Goal: Task Accomplishment & Management: Manage account settings

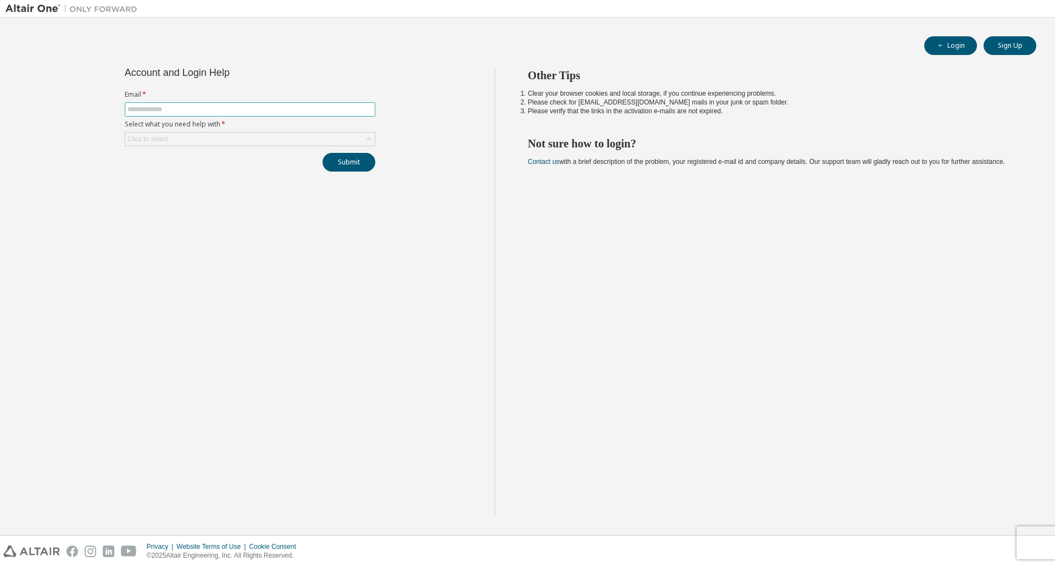
click at [167, 107] on input "text" at bounding box center [250, 109] width 245 height 9
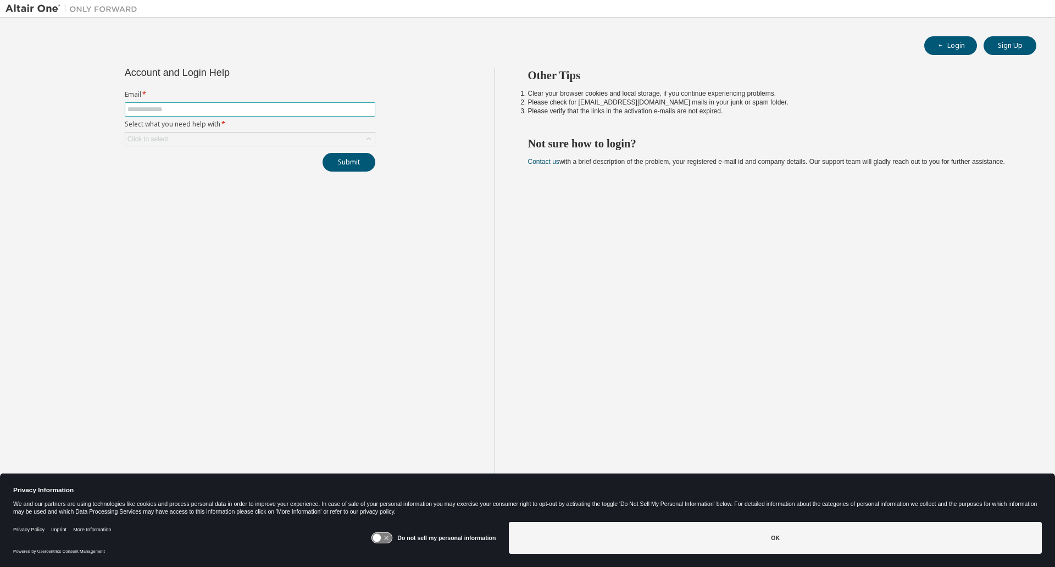
click at [196, 107] on input "text" at bounding box center [250, 109] width 245 height 9
type input "**********"
click at [203, 137] on div "Click to select" at bounding box center [250, 138] width 250 height 13
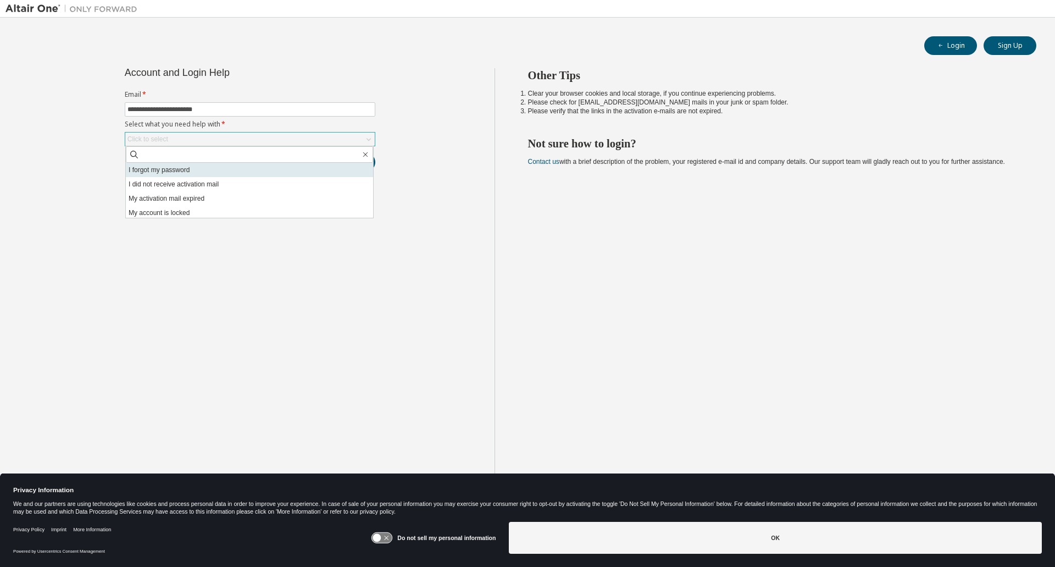
click at [191, 168] on li "I forgot my password" at bounding box center [249, 170] width 247 height 14
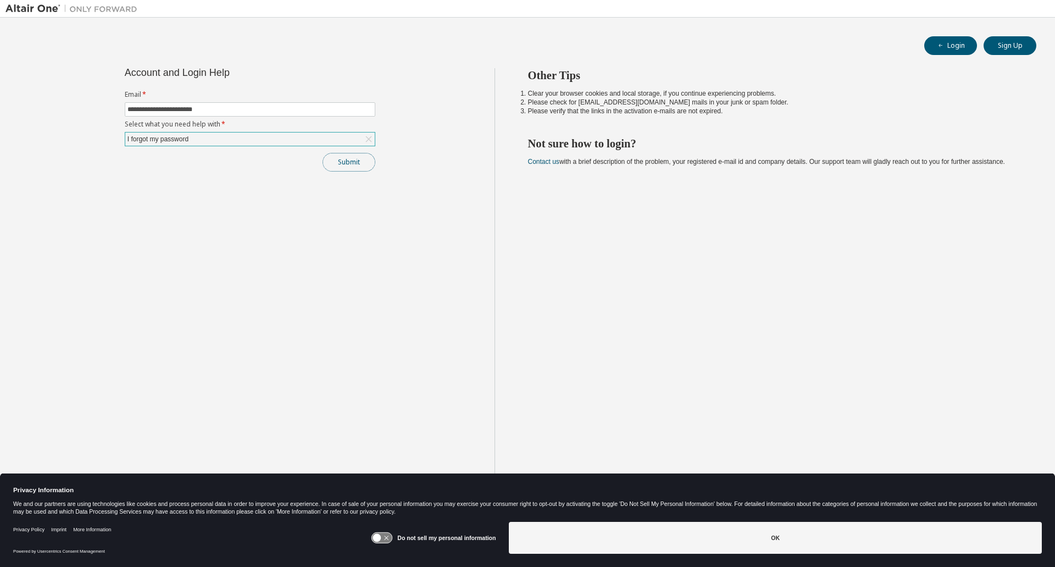
click at [333, 157] on button "Submit" at bounding box center [349, 162] width 53 height 19
click at [361, 165] on button "Submit" at bounding box center [349, 162] width 53 height 19
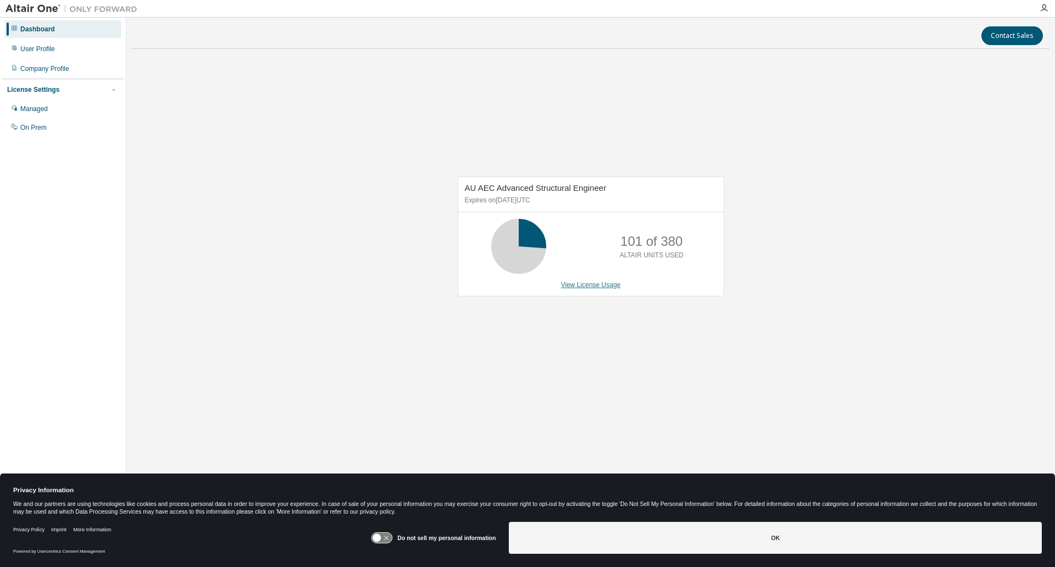
click at [592, 283] on link "View License Usage" at bounding box center [591, 285] width 60 height 8
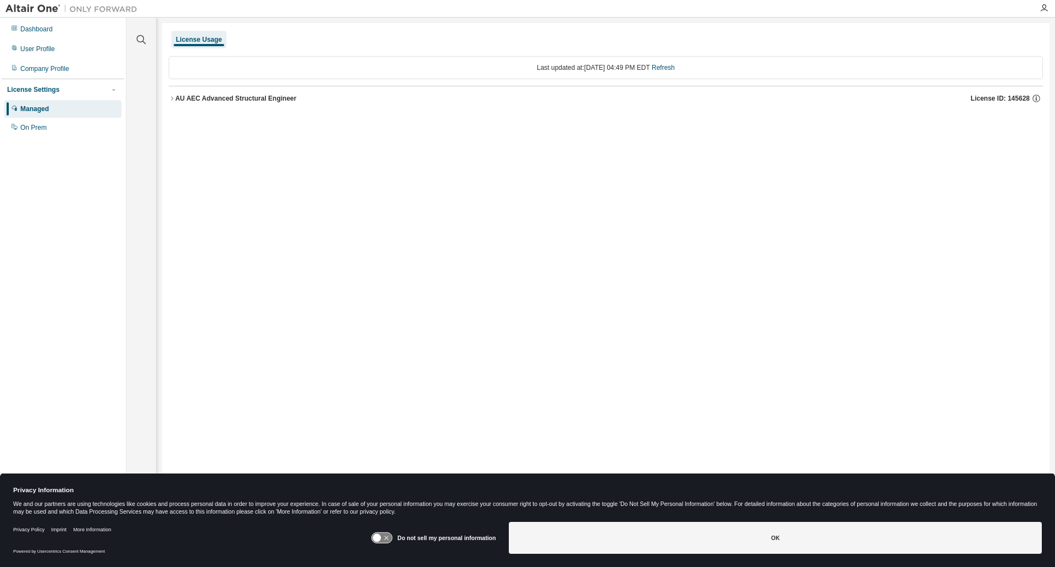
click at [222, 97] on div "AU AEC Advanced Structural Engineer" at bounding box center [235, 98] width 121 height 9
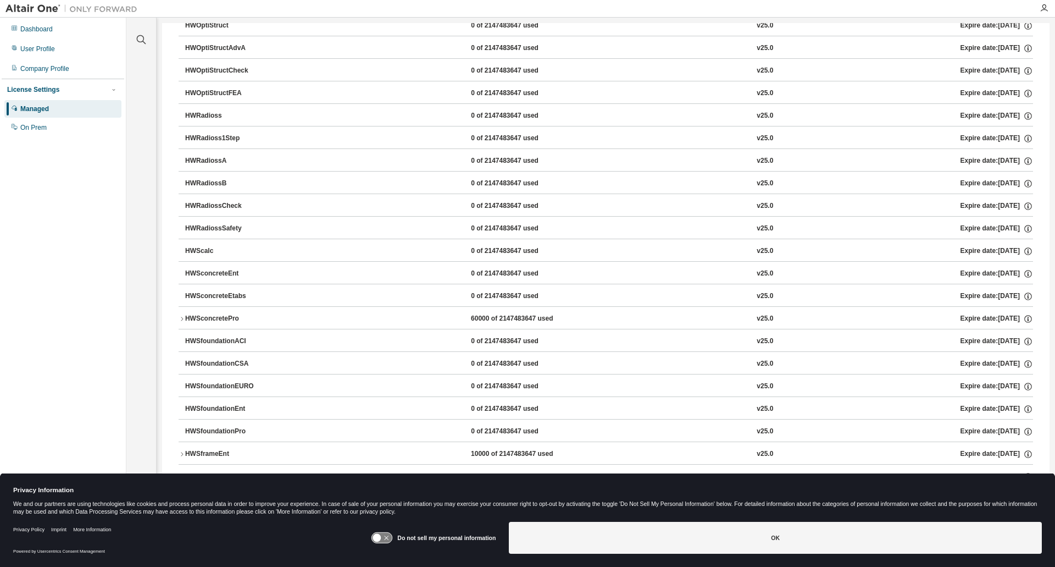
scroll to position [1583, 0]
